Goal: Task Accomplishment & Management: Use online tool/utility

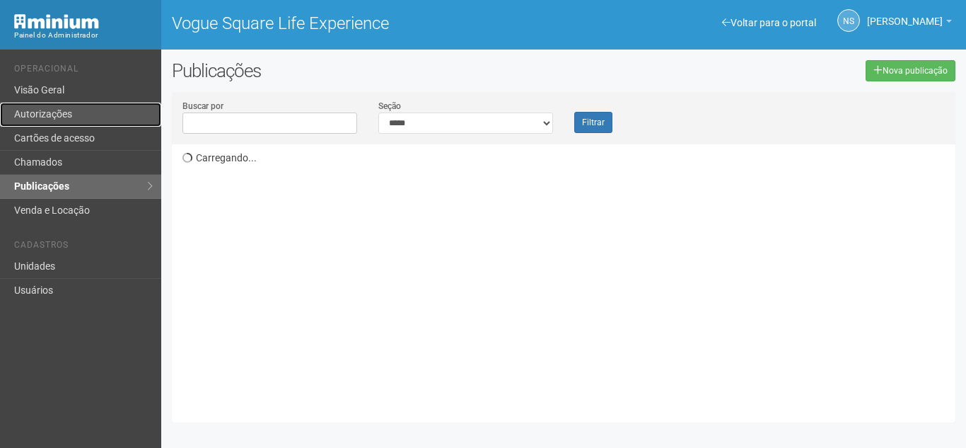
click at [119, 115] on link "Autorizações" at bounding box center [80, 115] width 161 height 24
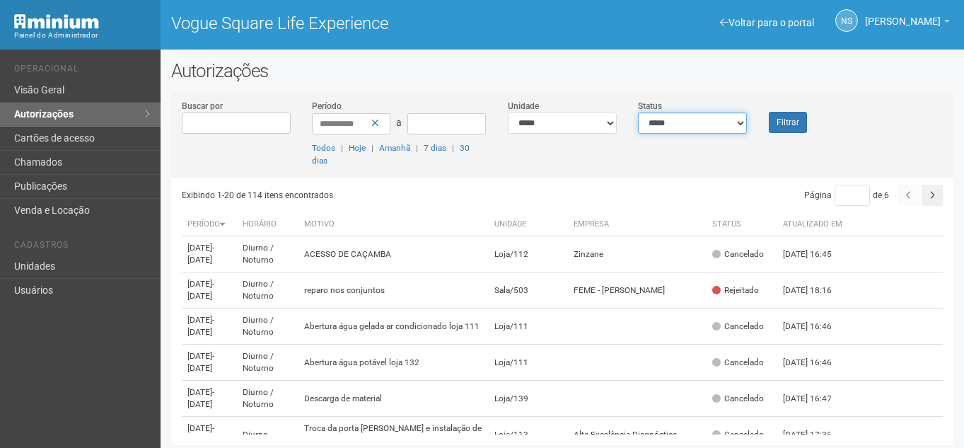
click at [660, 124] on select "**********" at bounding box center [692, 122] width 109 height 21
select select "*"
click at [638, 112] on select "**********" at bounding box center [692, 122] width 109 height 21
click at [795, 124] on button "Filtrar" at bounding box center [788, 122] width 38 height 21
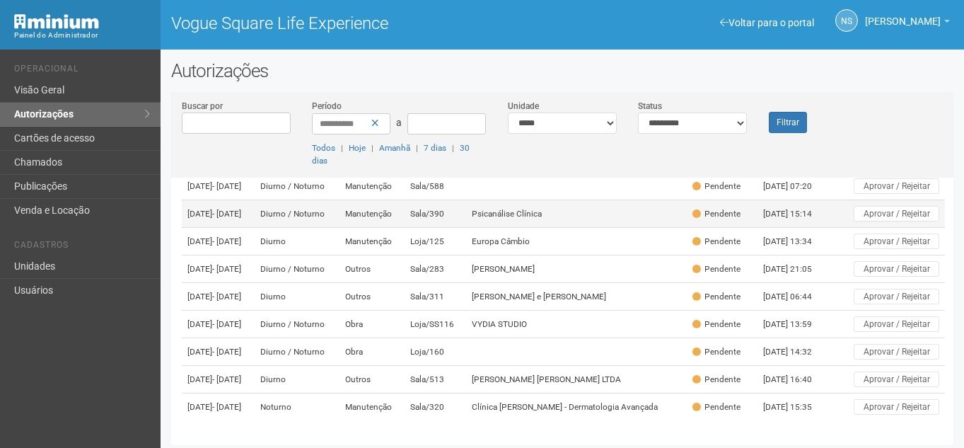
scroll to position [4, 0]
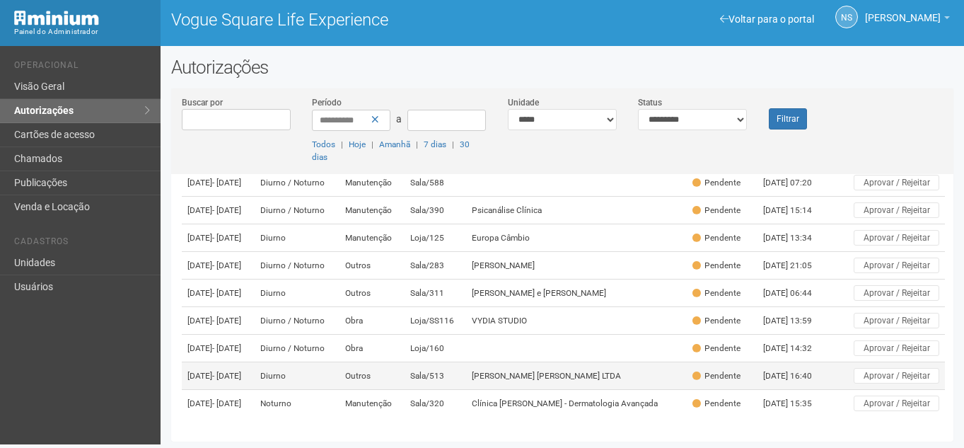
click at [451, 366] on td "Sala/513" at bounding box center [436, 376] width 62 height 28
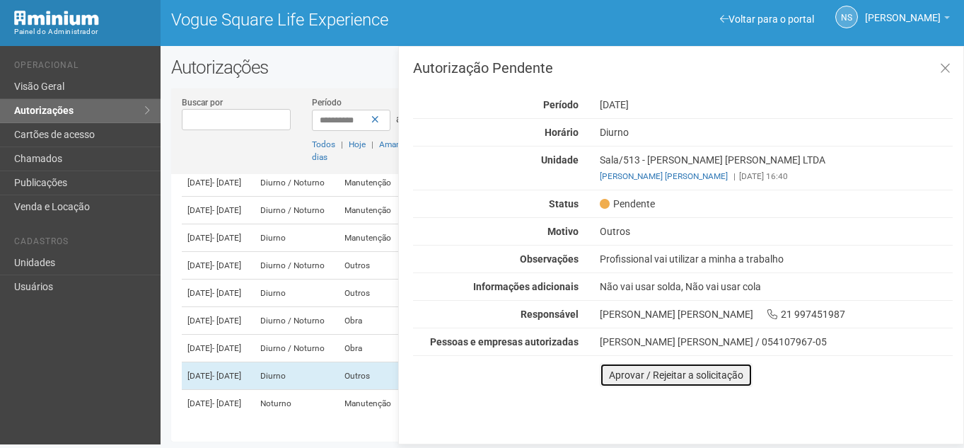
click at [697, 374] on button "Aprovar / Rejeitar a solicitação" at bounding box center [676, 375] width 153 height 24
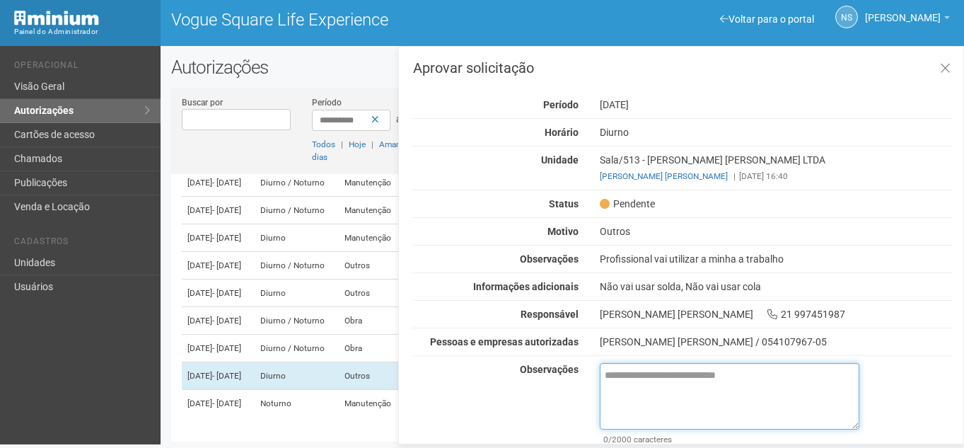
click at [682, 375] on textarea at bounding box center [730, 396] width 260 height 66
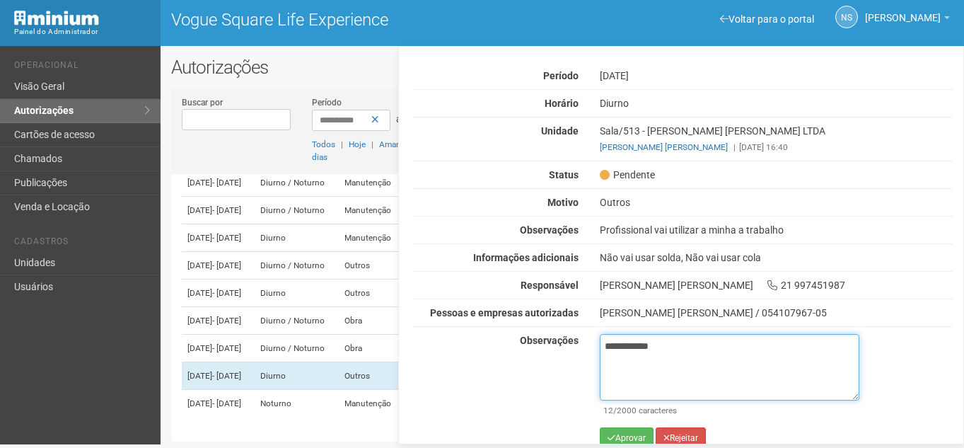
scroll to position [45, 0]
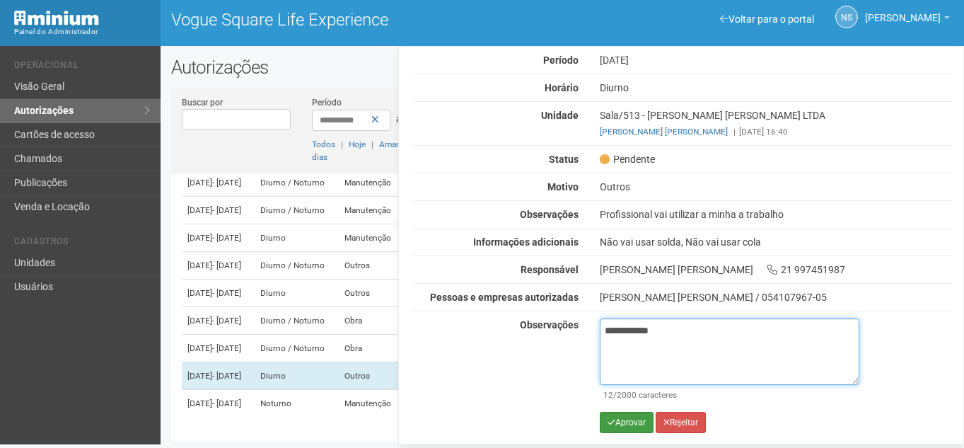
type textarea "**********"
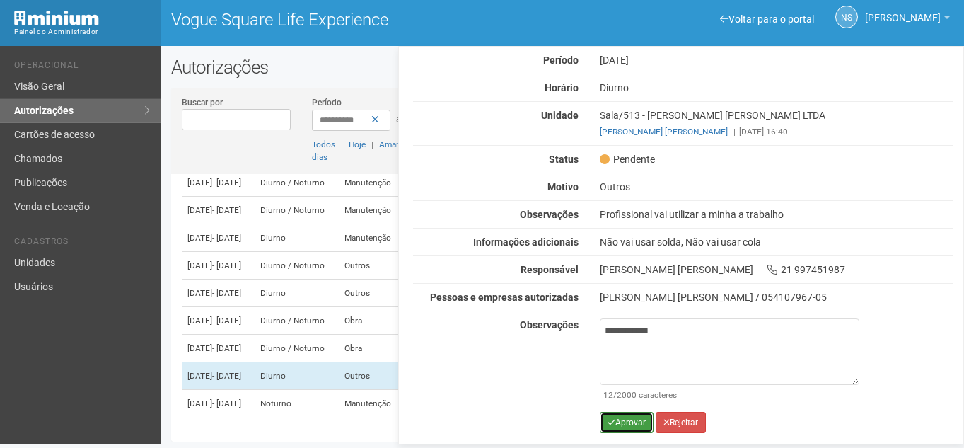
click at [633, 430] on button "Aprovar" at bounding box center [627, 422] width 54 height 21
click at [630, 417] on button "Aprovar" at bounding box center [627, 422] width 54 height 21
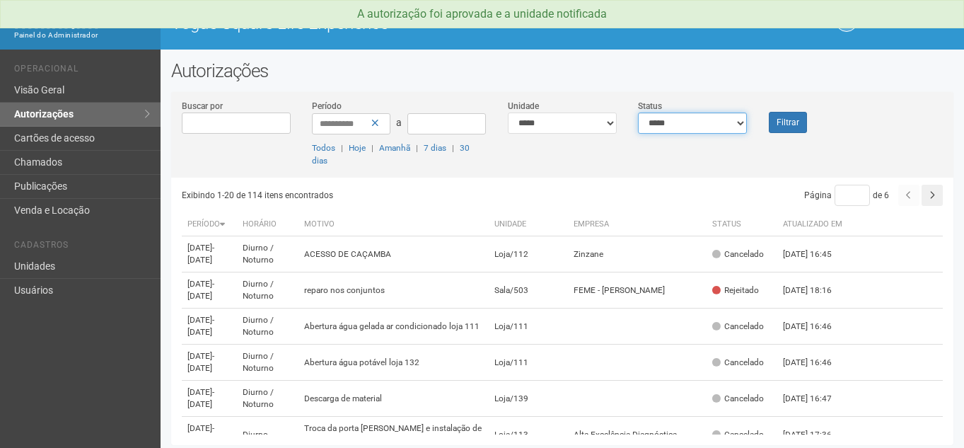
drag, startPoint x: 704, startPoint y: 122, endPoint x: 704, endPoint y: 132, distance: 9.2
click at [704, 126] on select "**********" at bounding box center [692, 122] width 109 height 21
select select "*"
click at [638, 112] on select "**********" at bounding box center [692, 122] width 109 height 21
click at [789, 114] on button "Filtrar" at bounding box center [788, 122] width 38 height 21
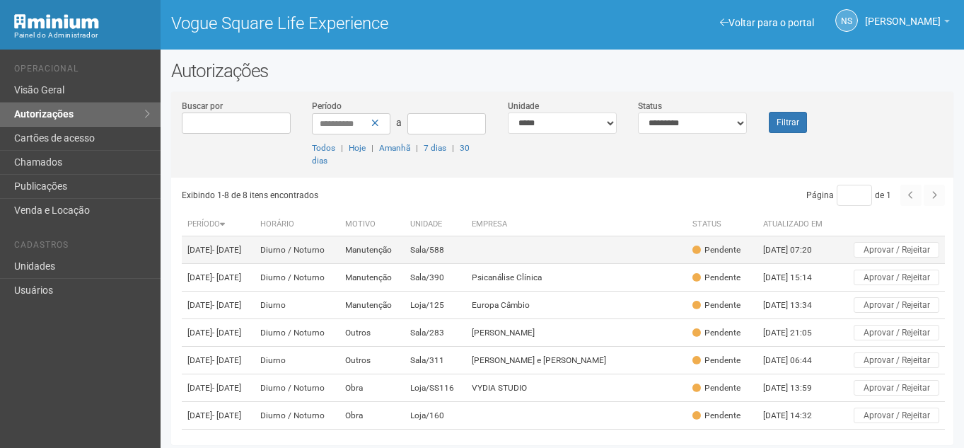
click at [466, 260] on td "Sala/588" at bounding box center [436, 250] width 62 height 28
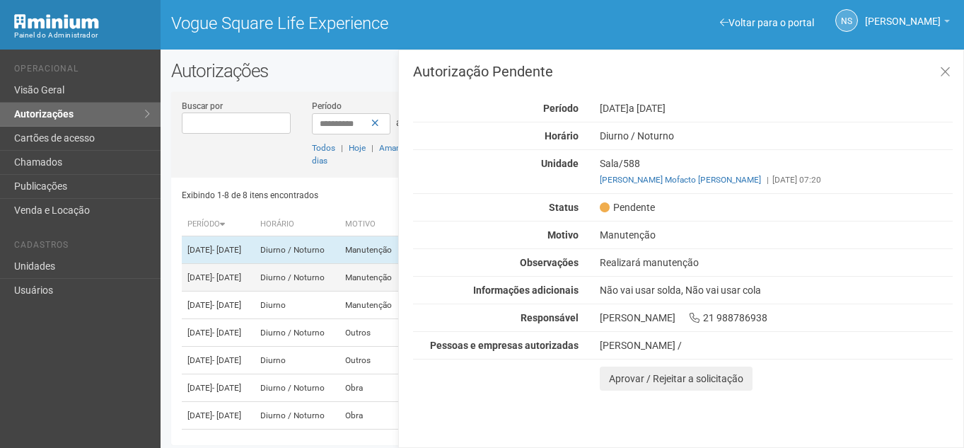
click at [339, 279] on td "Diurno / Noturno" at bounding box center [297, 278] width 85 height 28
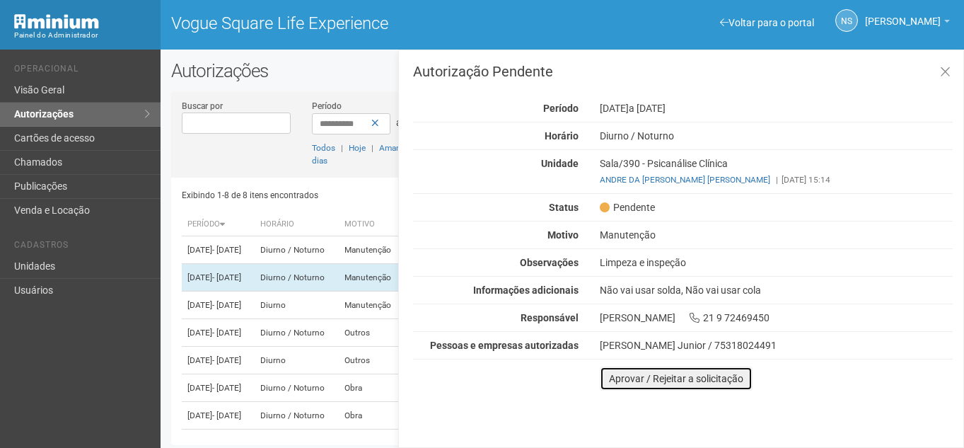
click at [692, 371] on button "Aprovar / Rejeitar a solicitação" at bounding box center [676, 378] width 153 height 24
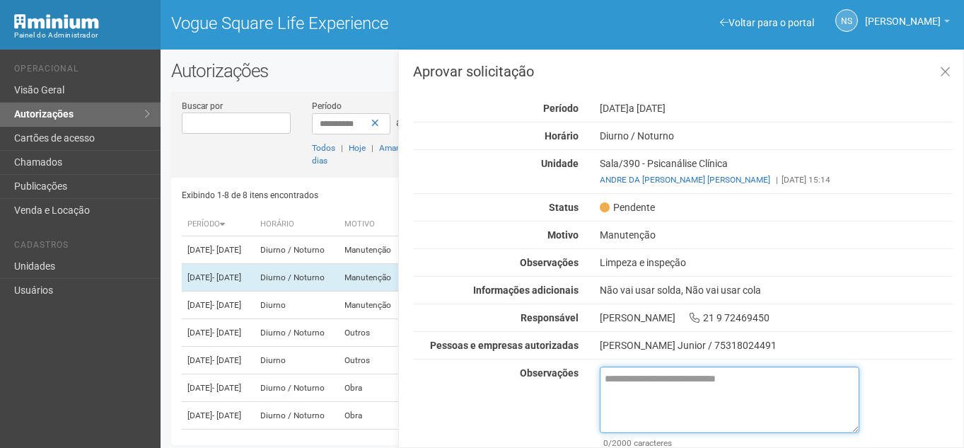
click at [687, 375] on textarea at bounding box center [730, 399] width 260 height 66
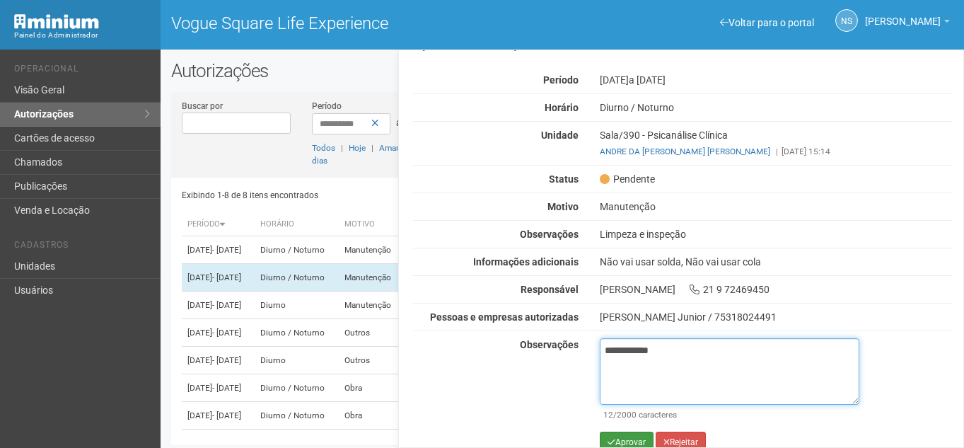
scroll to position [45, 0]
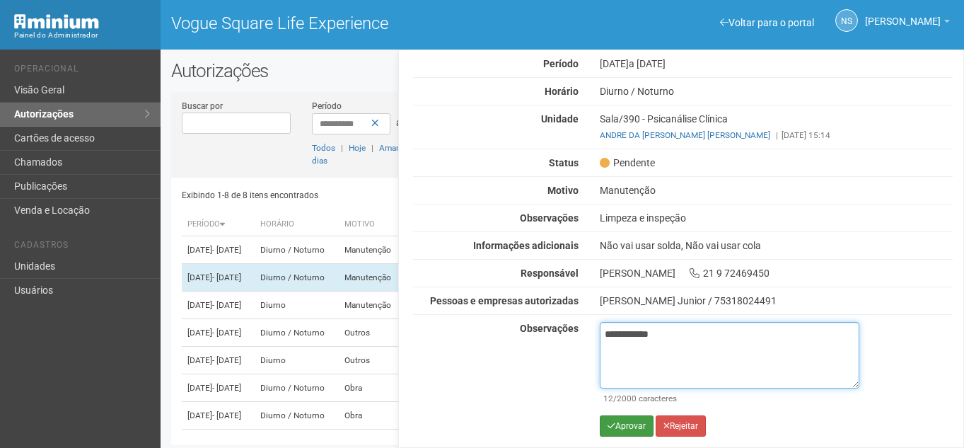
type textarea "**********"
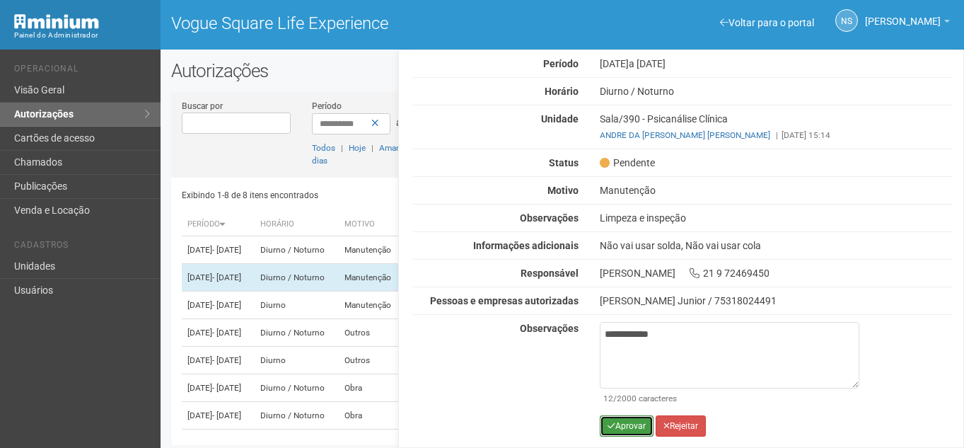
click at [643, 418] on button "Aprovar" at bounding box center [627, 425] width 54 height 21
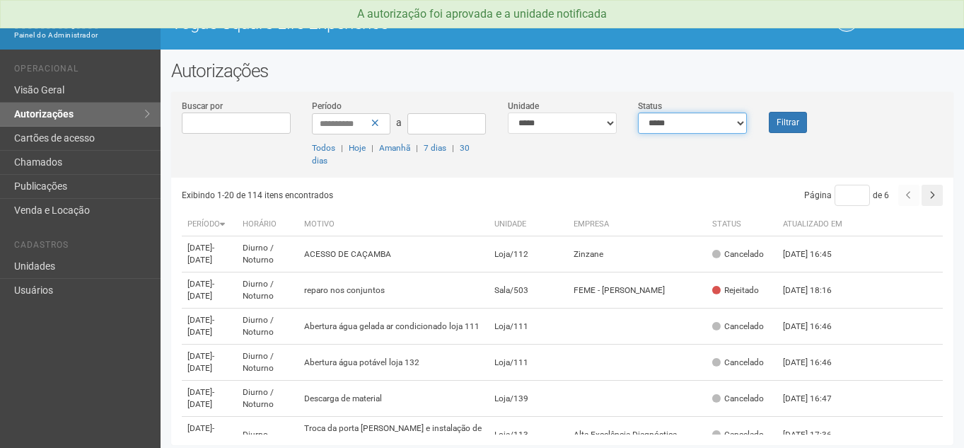
drag, startPoint x: 693, startPoint y: 117, endPoint x: 695, endPoint y: 131, distance: 13.6
click at [693, 117] on select "**********" at bounding box center [692, 122] width 109 height 21
select select "*"
click at [638, 112] on select "**********" at bounding box center [692, 122] width 109 height 21
click at [792, 114] on button "Filtrar" at bounding box center [788, 122] width 38 height 21
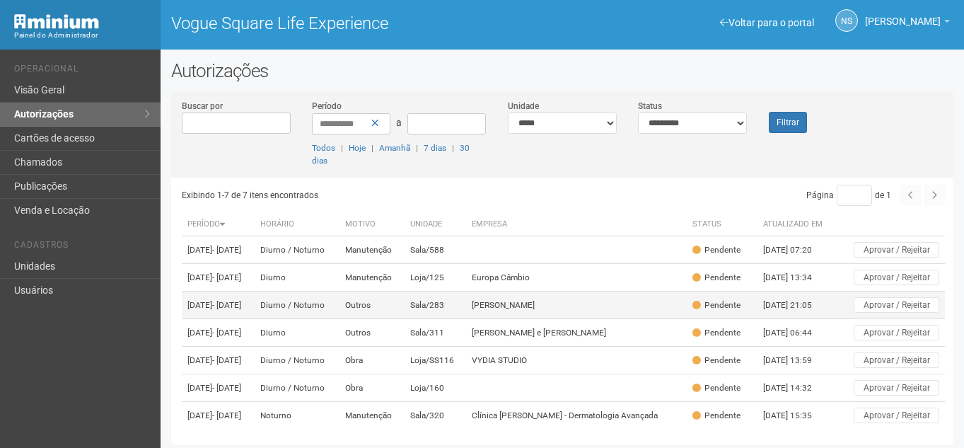
click at [405, 318] on td "Outros" at bounding box center [371, 305] width 65 height 28
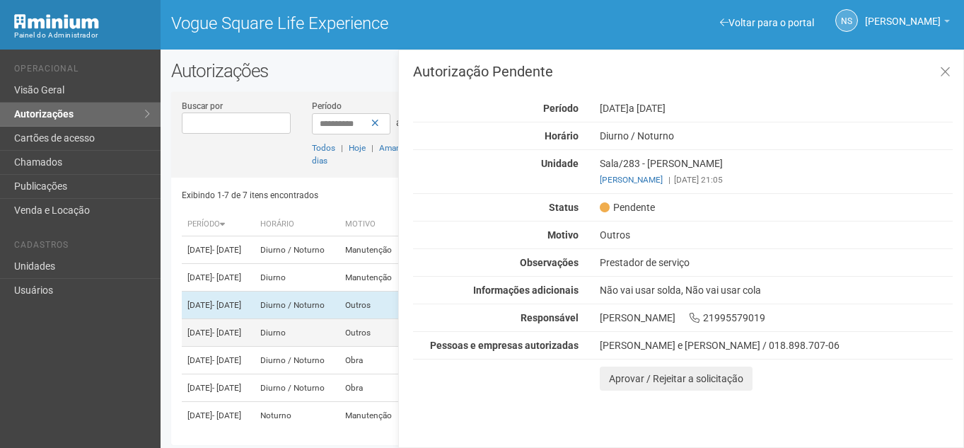
click at [339, 347] on td "Diurno" at bounding box center [297, 333] width 85 height 28
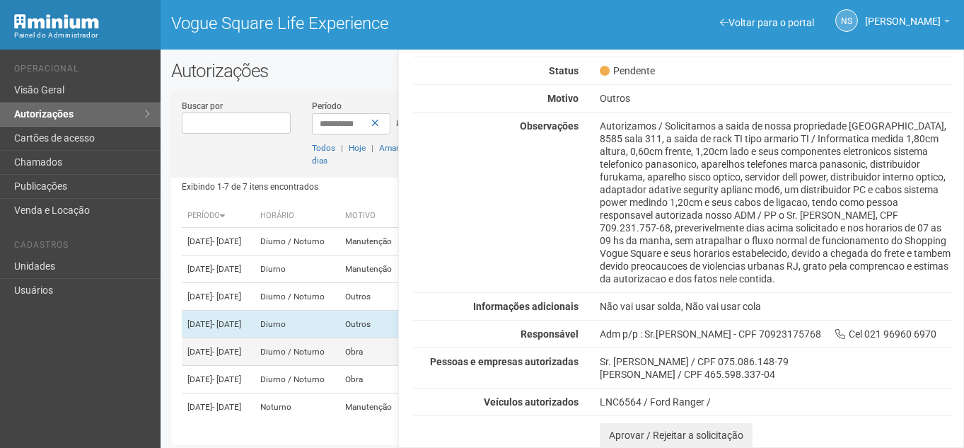
scroll to position [69, 0]
click at [339, 338] on td "Diurno / Noturno" at bounding box center [297, 352] width 85 height 28
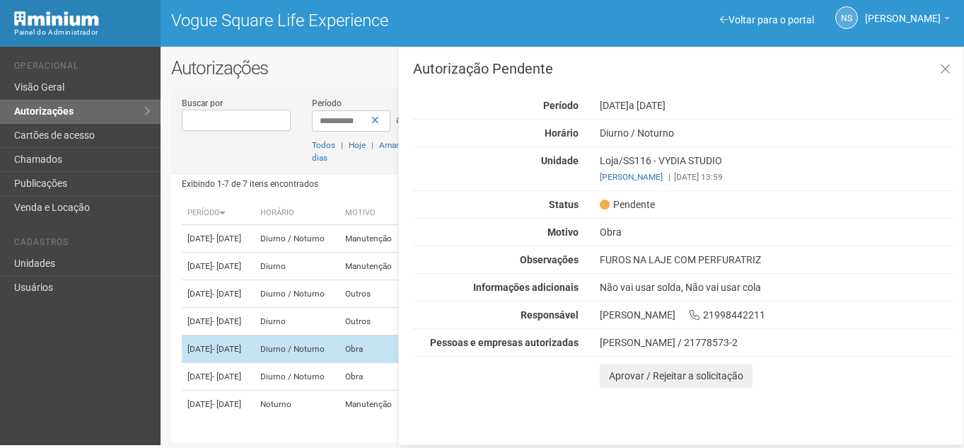
scroll to position [4, 0]
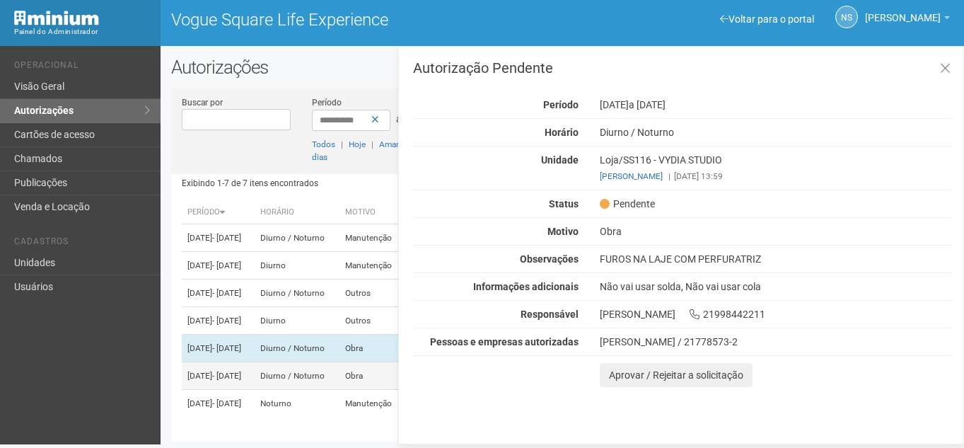
click at [339, 362] on td "Diurno / Noturno" at bounding box center [297, 376] width 85 height 28
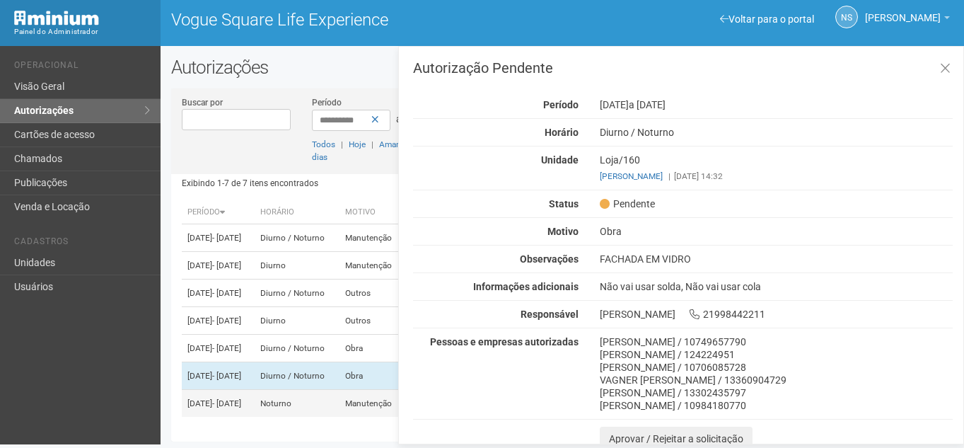
click at [339, 395] on td "Noturno" at bounding box center [297, 404] width 85 height 28
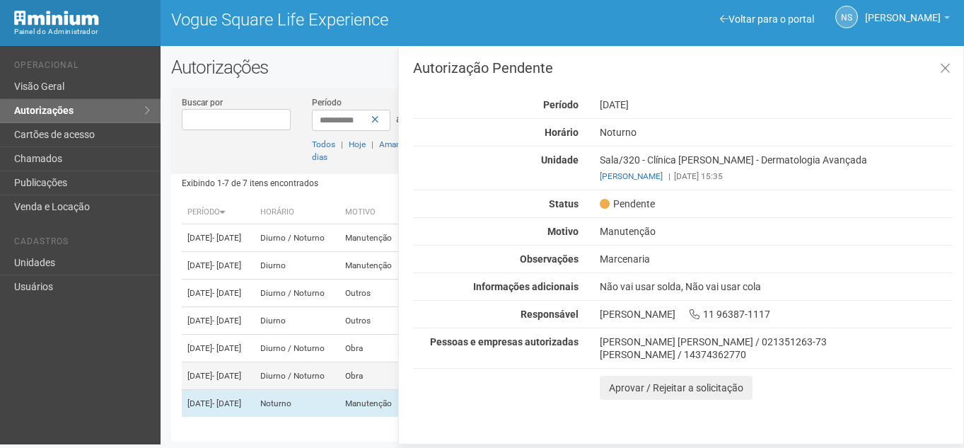
click at [339, 370] on td "Diurno / Noturno" at bounding box center [297, 376] width 85 height 28
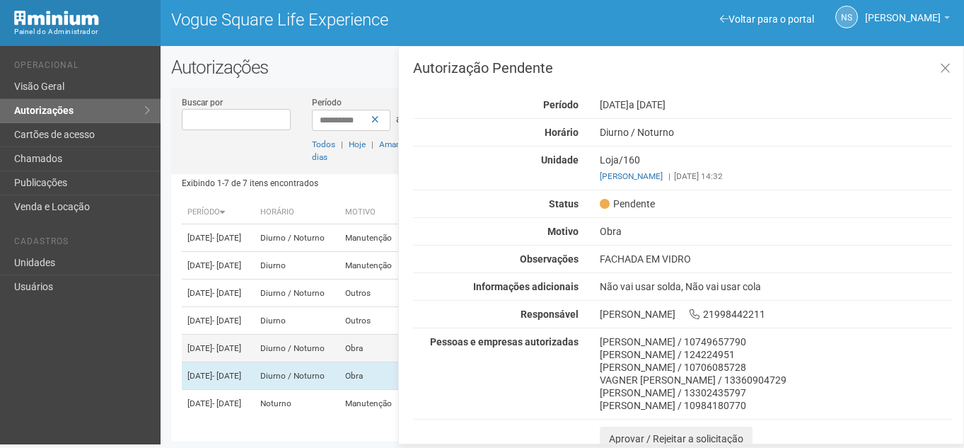
click at [373, 335] on td "Obra" at bounding box center [371, 349] width 65 height 28
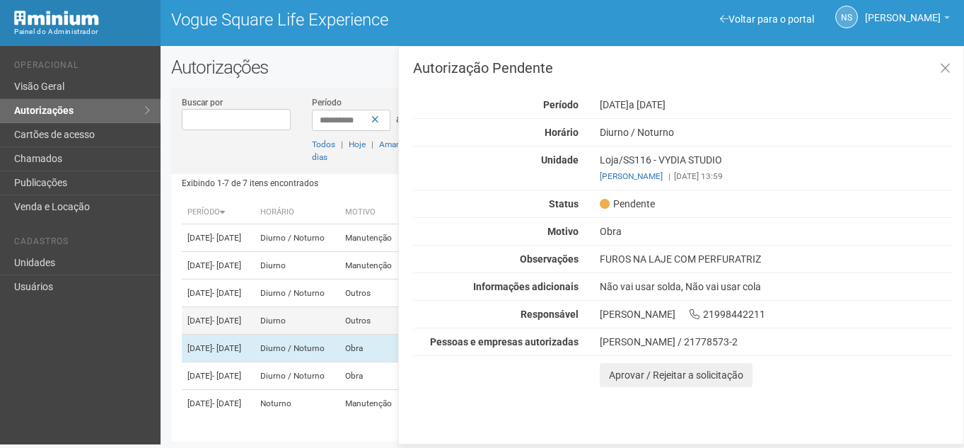
click at [374, 307] on td "Outros" at bounding box center [371, 321] width 65 height 28
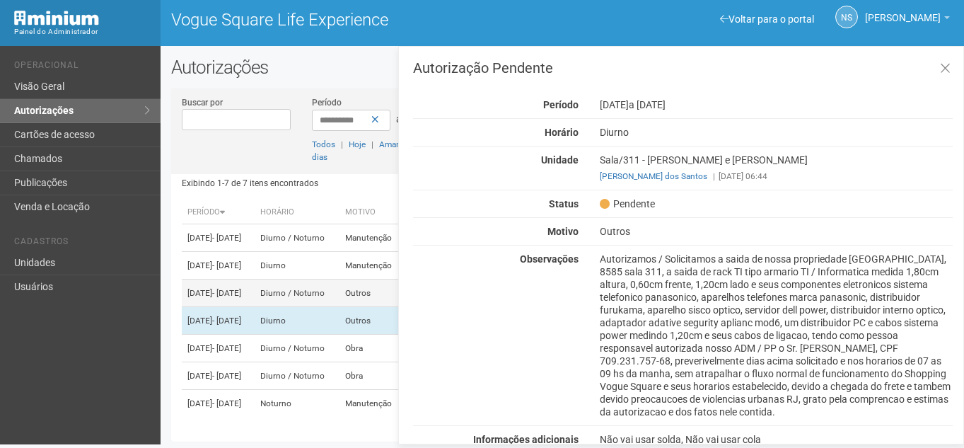
click at [378, 279] on td "Outros" at bounding box center [371, 293] width 65 height 28
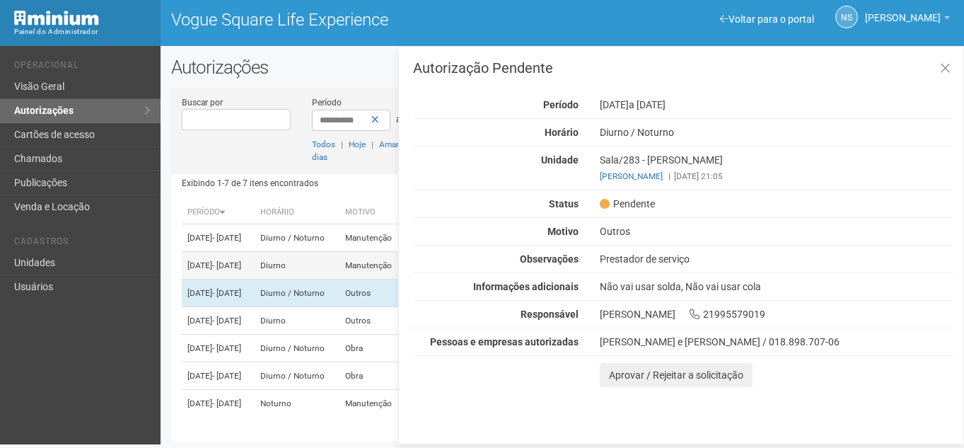
click at [381, 252] on td "Manutenção" at bounding box center [371, 266] width 65 height 28
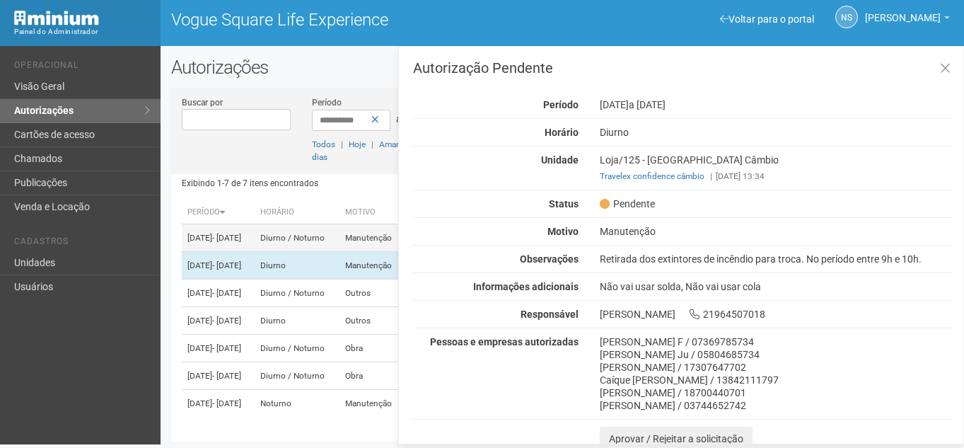
click at [388, 224] on td "Manutenção" at bounding box center [371, 238] width 65 height 28
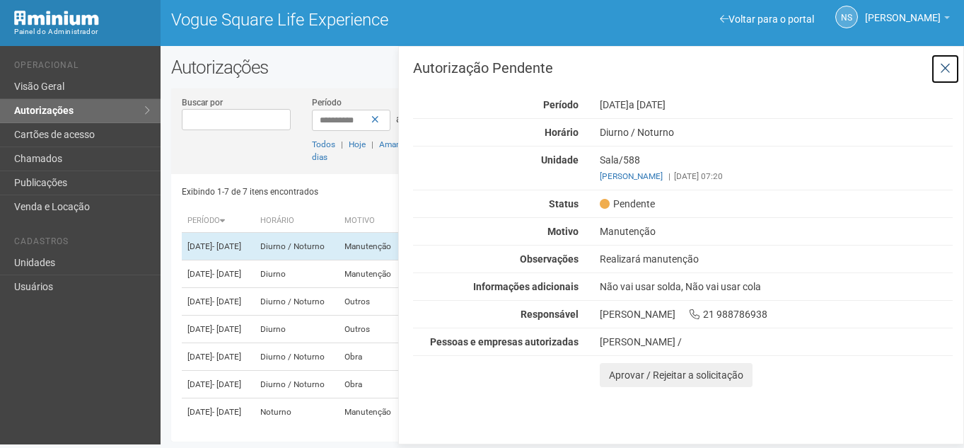
drag, startPoint x: 943, startPoint y: 71, endPoint x: 940, endPoint y: 79, distance: 8.3
click at [943, 72] on icon at bounding box center [945, 69] width 11 height 14
